Goal: Navigation & Orientation: Go to known website

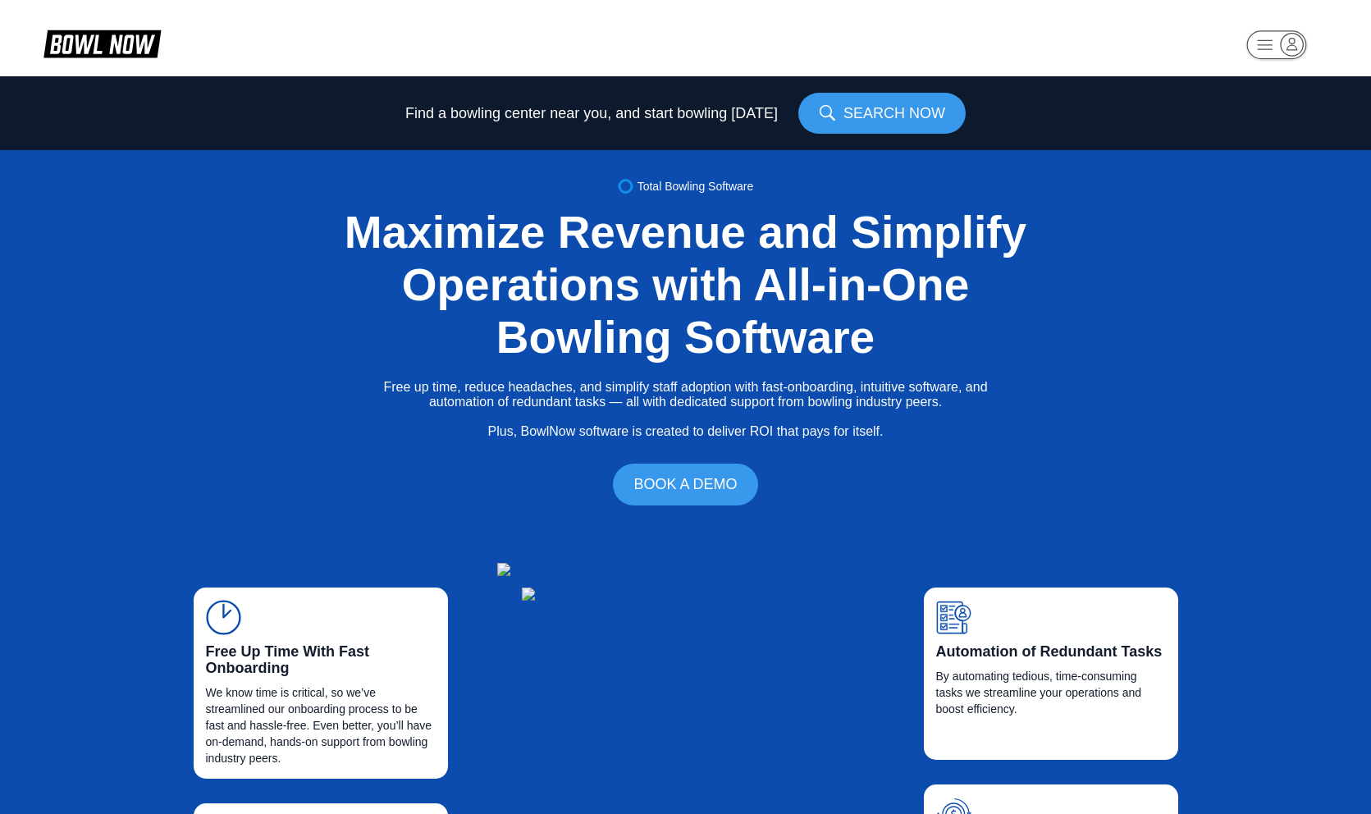
click at [1271, 46] on rect "button" at bounding box center [1276, 44] width 60 height 29
click at [1271, 45] on rect "button" at bounding box center [1276, 44] width 60 height 29
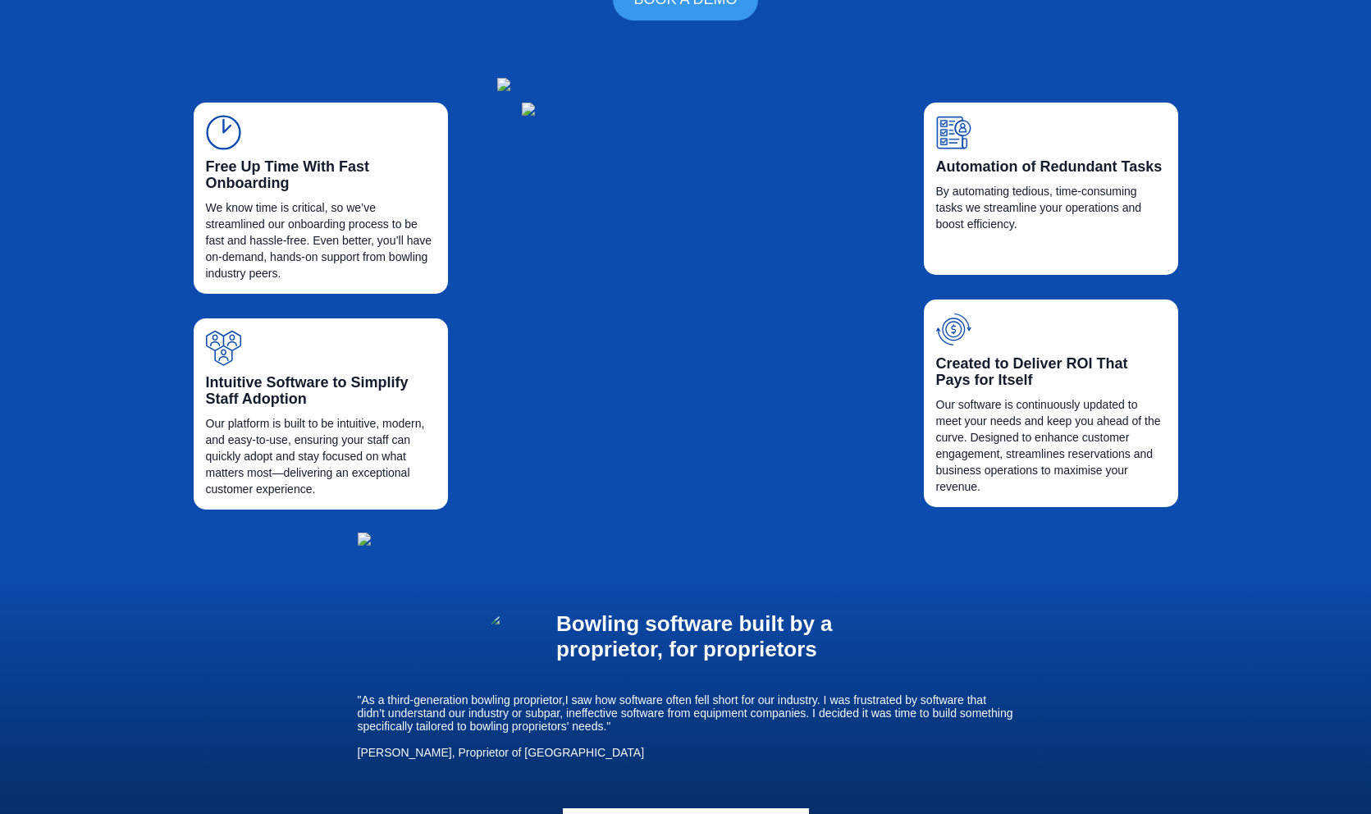
scroll to position [378, 0]
